Goal: Transaction & Acquisition: Purchase product/service

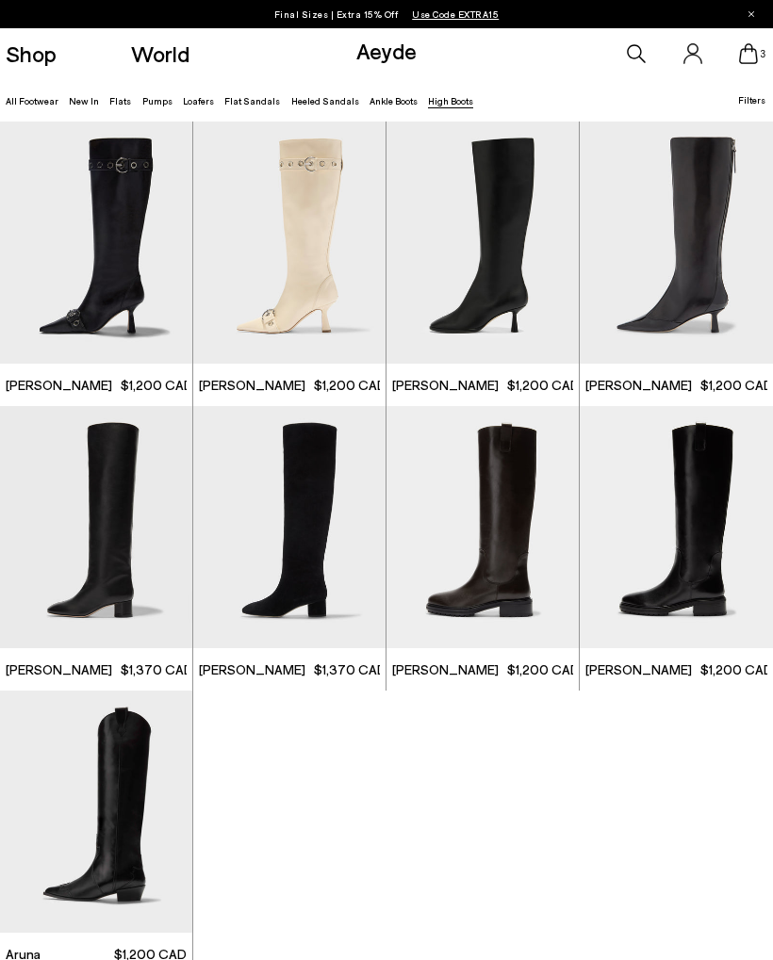
click at [728, 258] on div at bounding box center [735, 250] width 57 height 57
click at [313, 540] on img "1 / 6" at bounding box center [289, 527] width 192 height 242
